Goal: Task Accomplishment & Management: Use online tool/utility

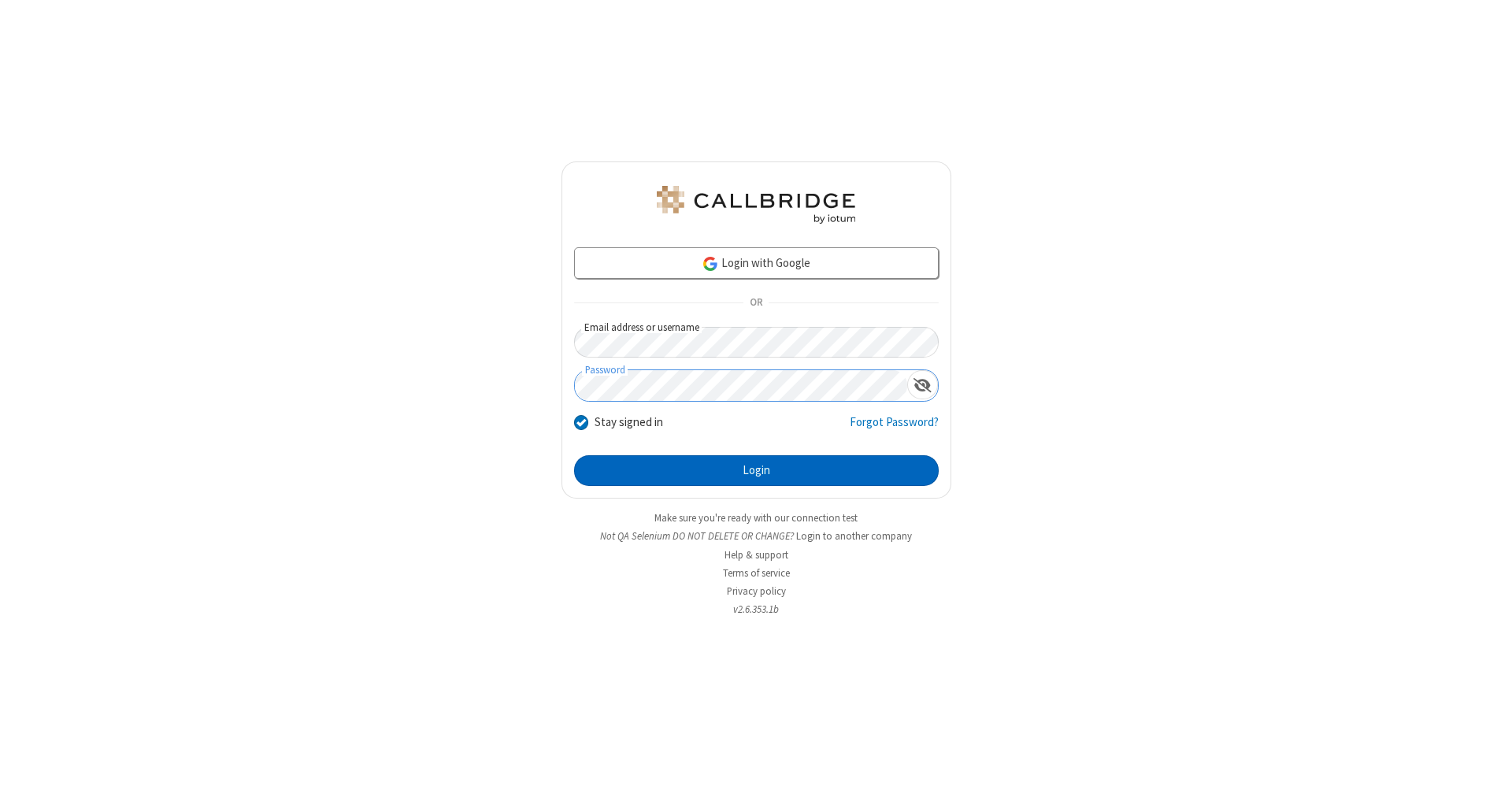
click at [756, 471] on button "Login" at bounding box center [756, 471] width 364 height 32
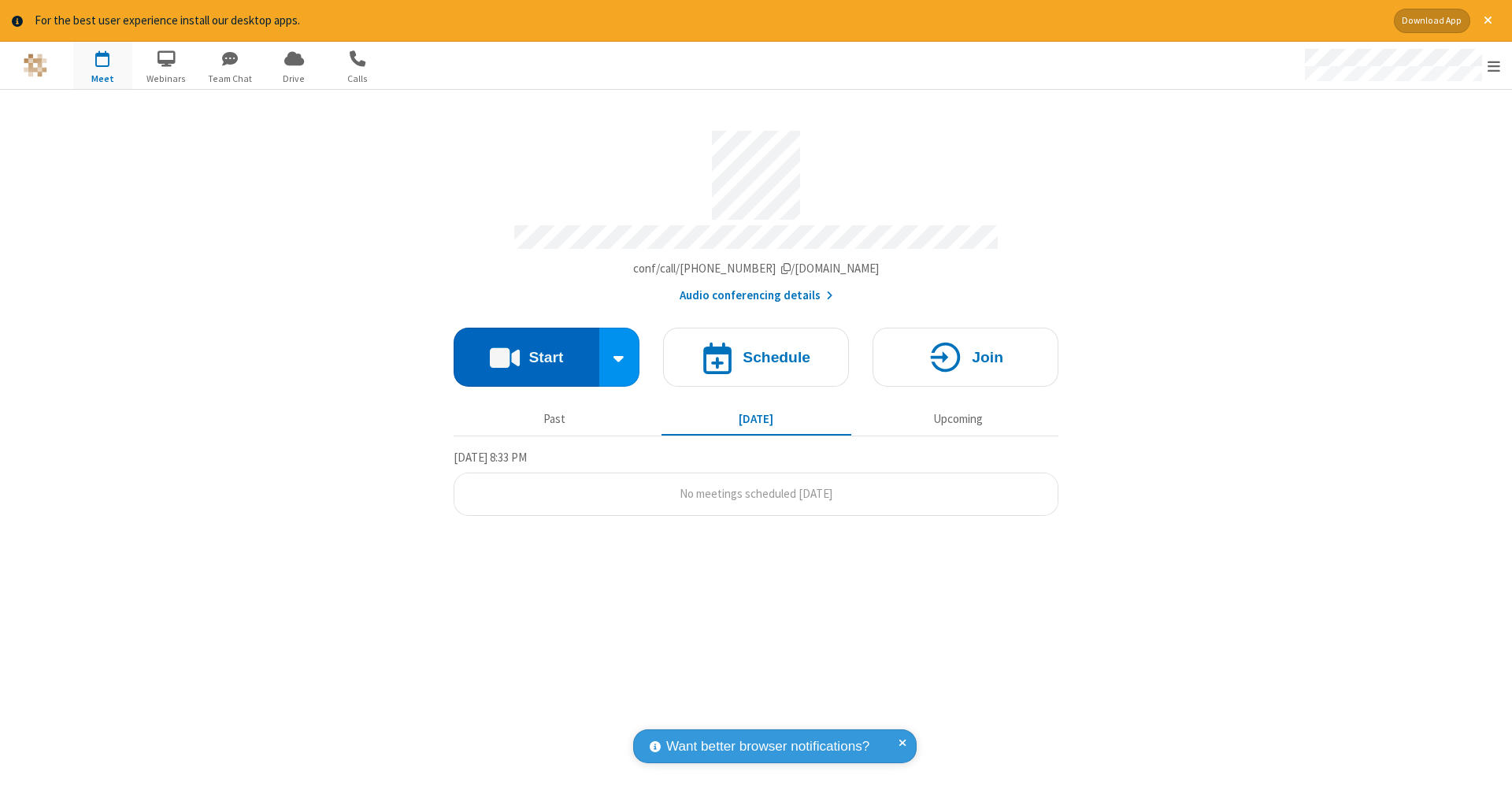
click at [526, 349] on button "Start" at bounding box center [527, 357] width 146 height 59
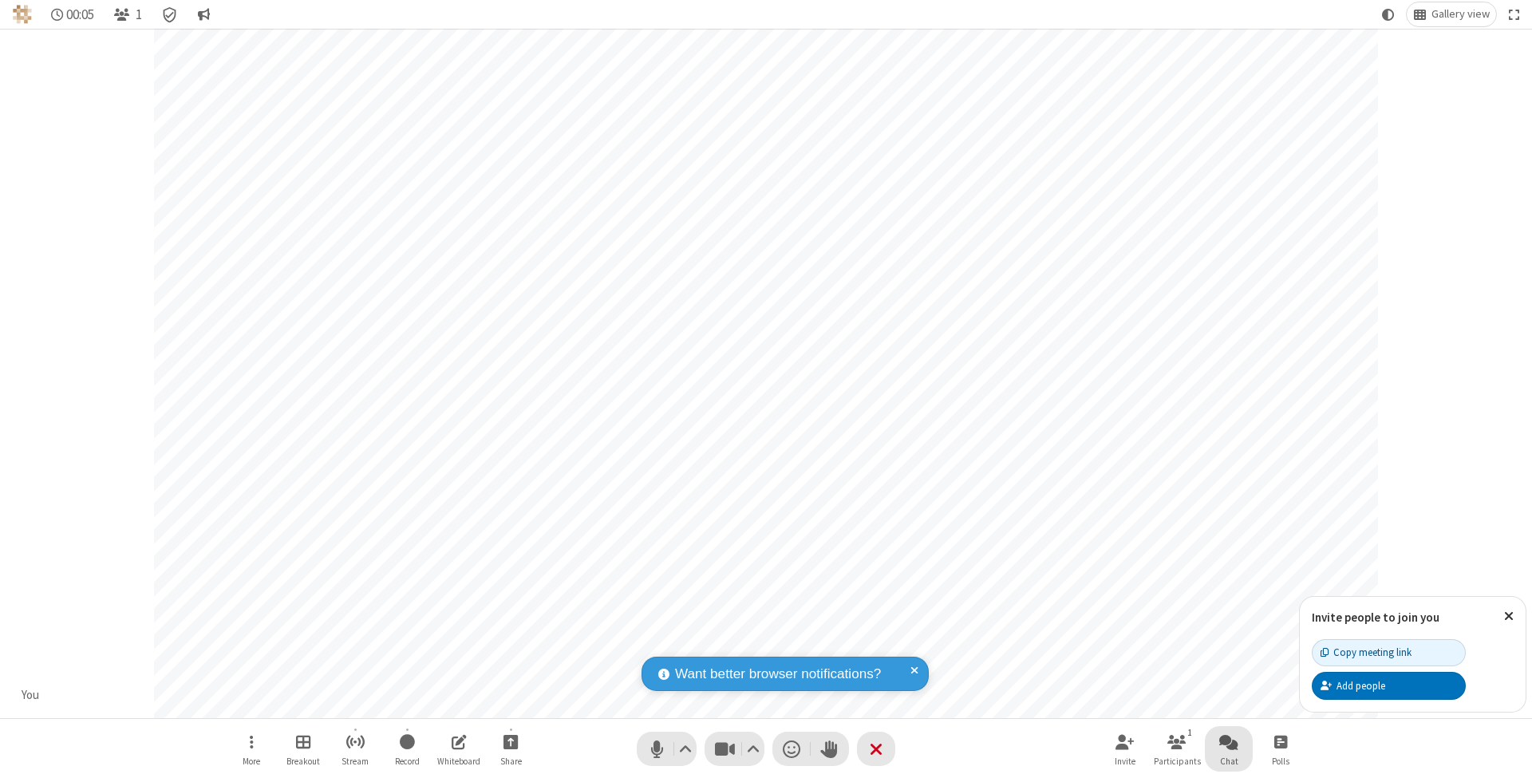
click at [1228, 741] on span "Open chat" at bounding box center [1228, 742] width 19 height 20
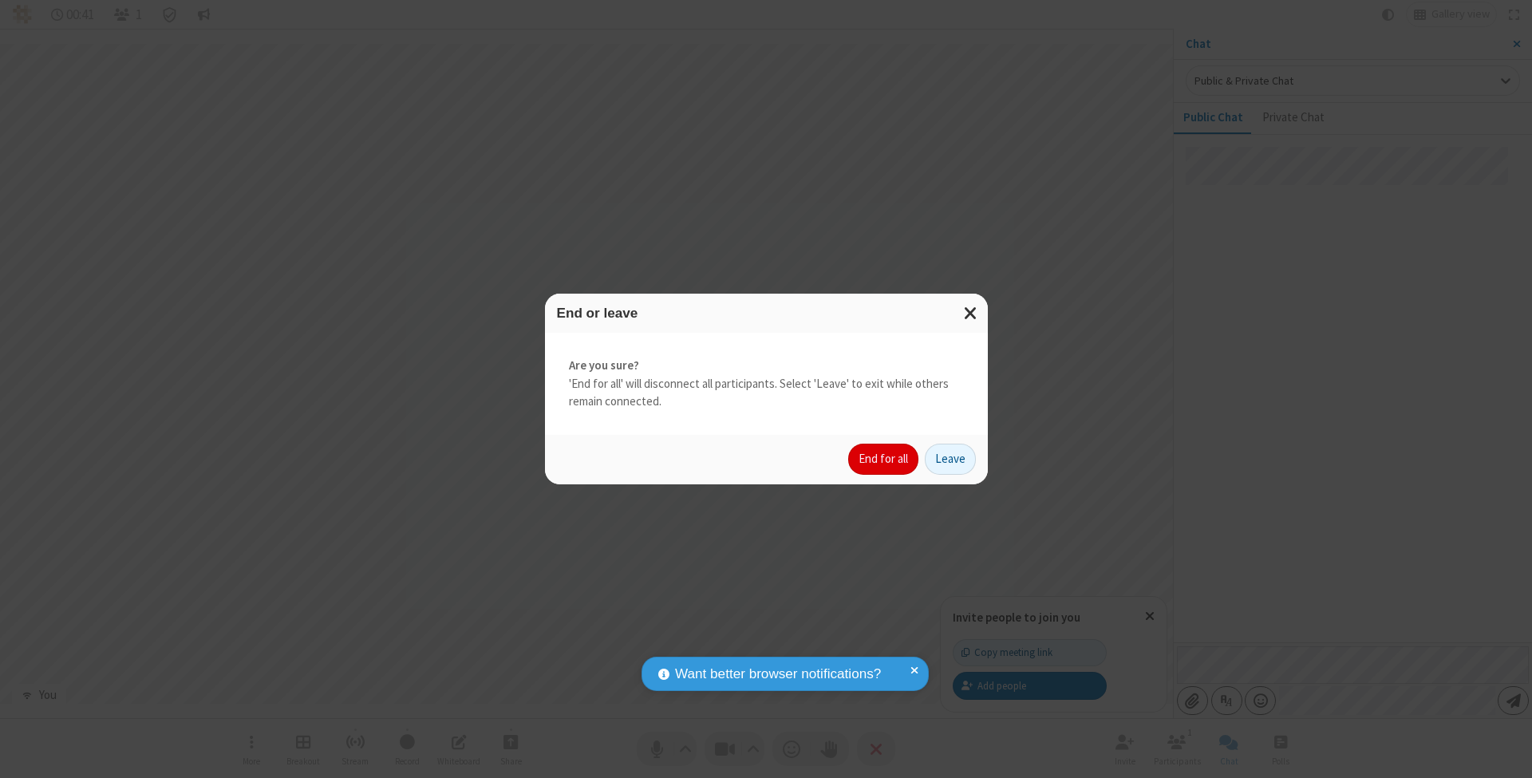
click at [884, 458] on button "End for all" at bounding box center [883, 460] width 70 height 32
